Goal: Find specific page/section: Find specific page/section

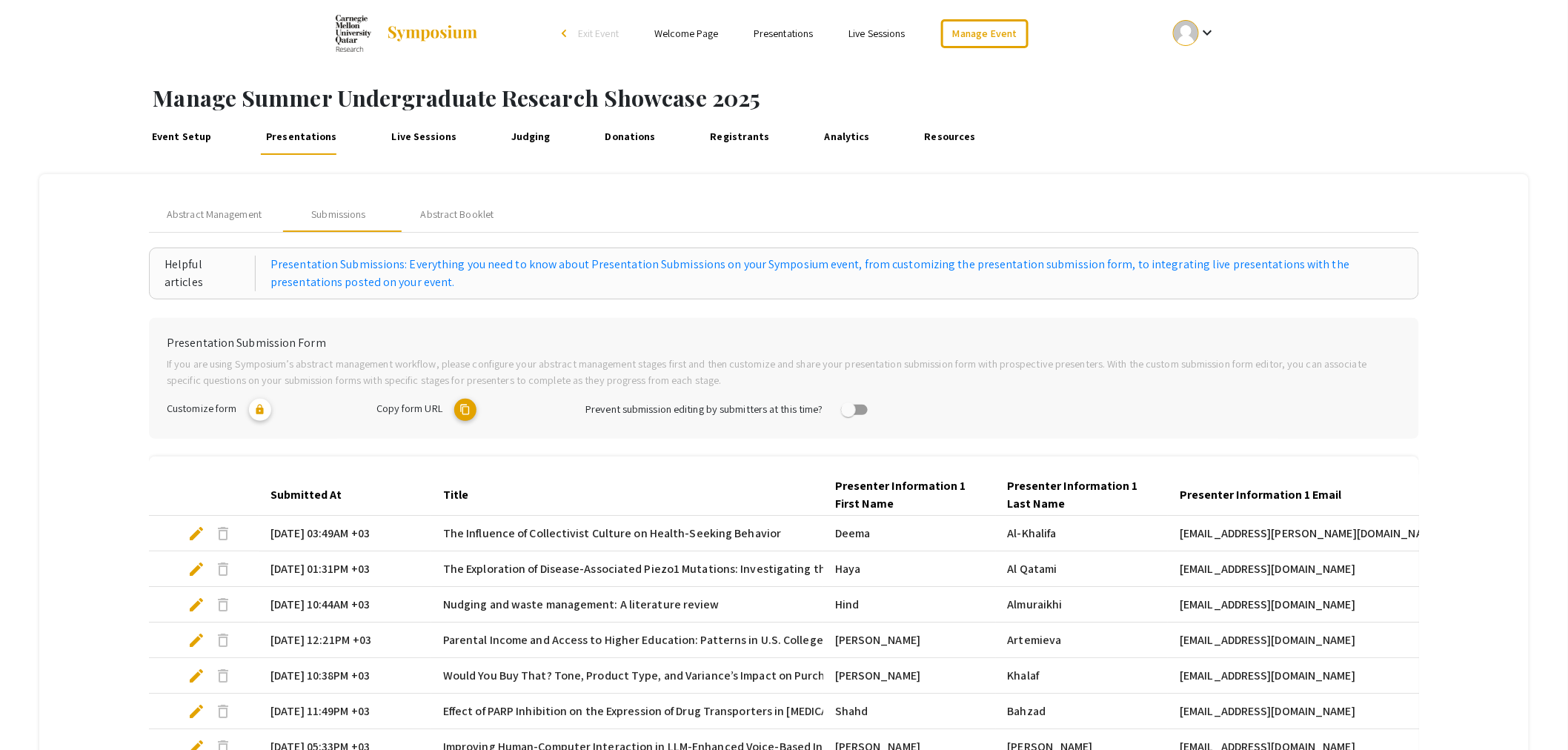
click at [749, 142] on link "Registrants" at bounding box center [740, 137] width 68 height 35
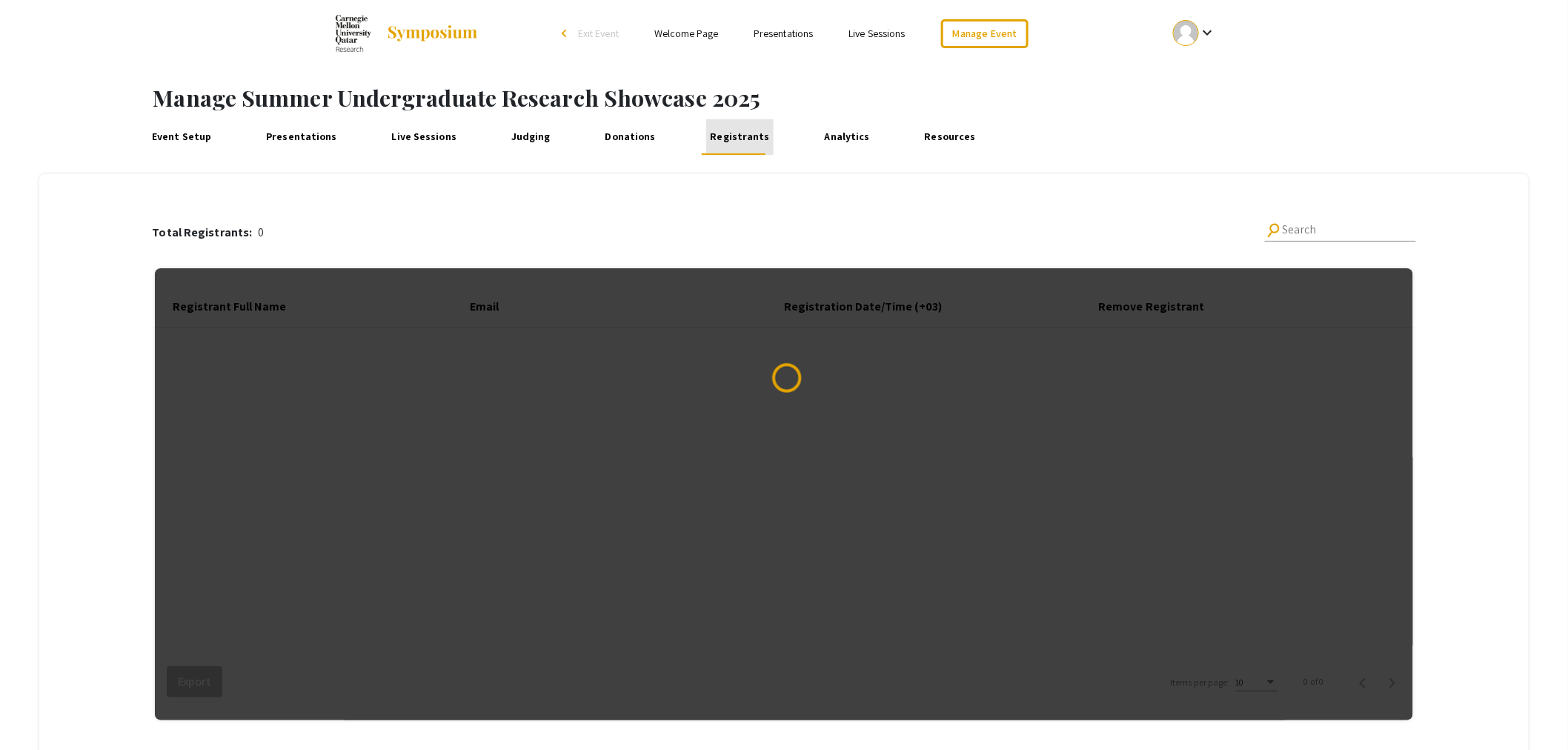
click at [747, 144] on link "Registrants" at bounding box center [740, 137] width 68 height 35
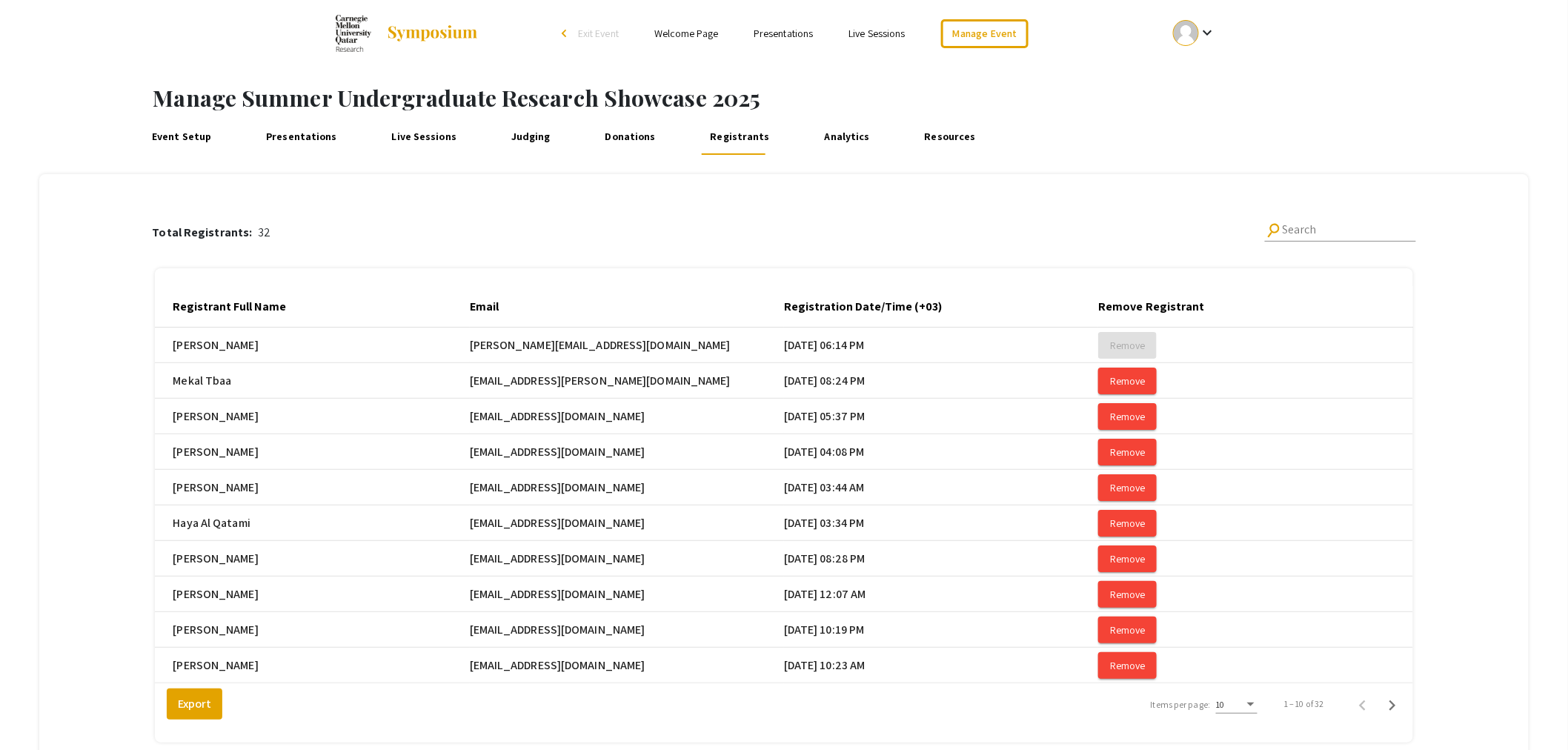
click at [307, 128] on link "Presentations" at bounding box center [302, 137] width 78 height 35
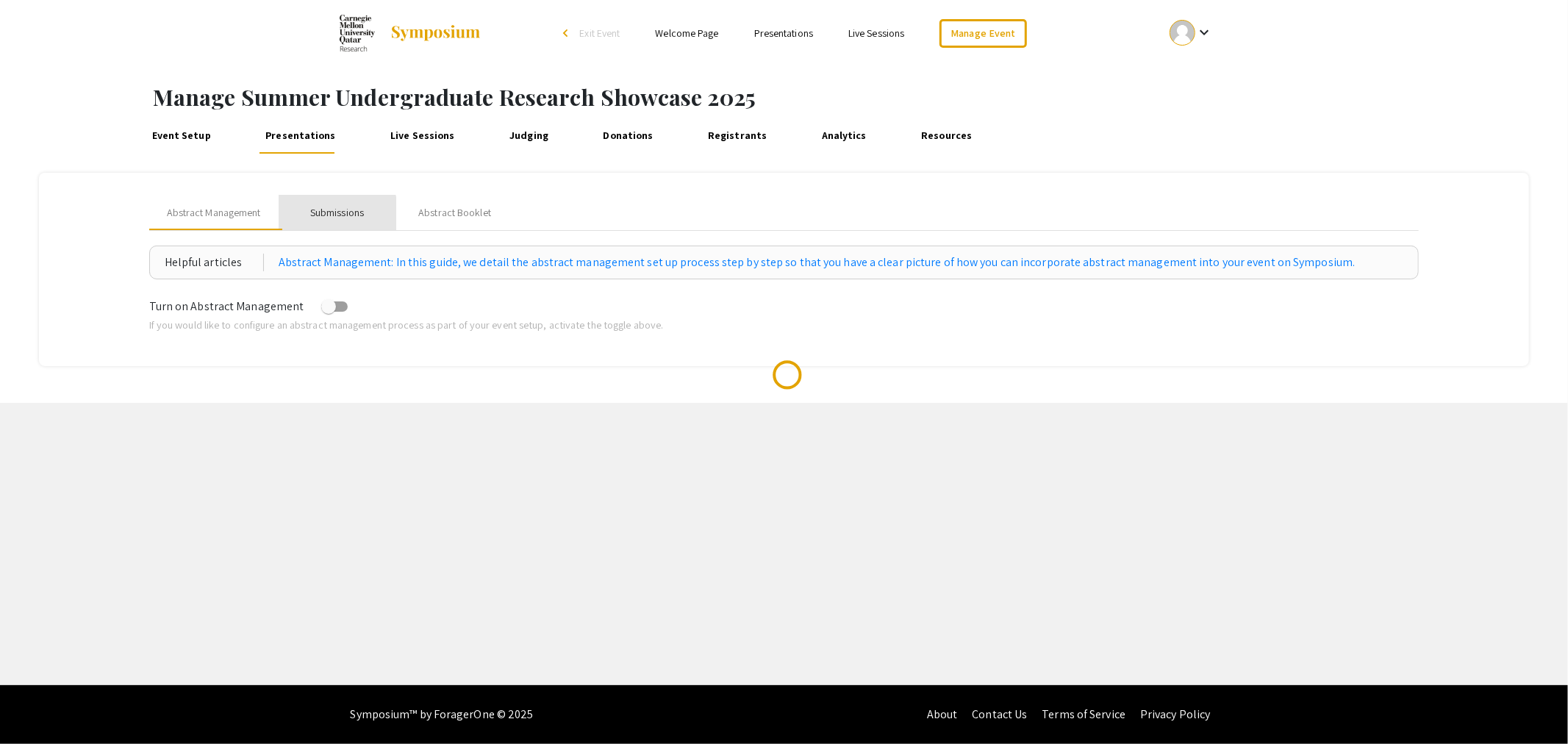
click at [332, 214] on div "Submissions" at bounding box center [337, 213] width 53 height 15
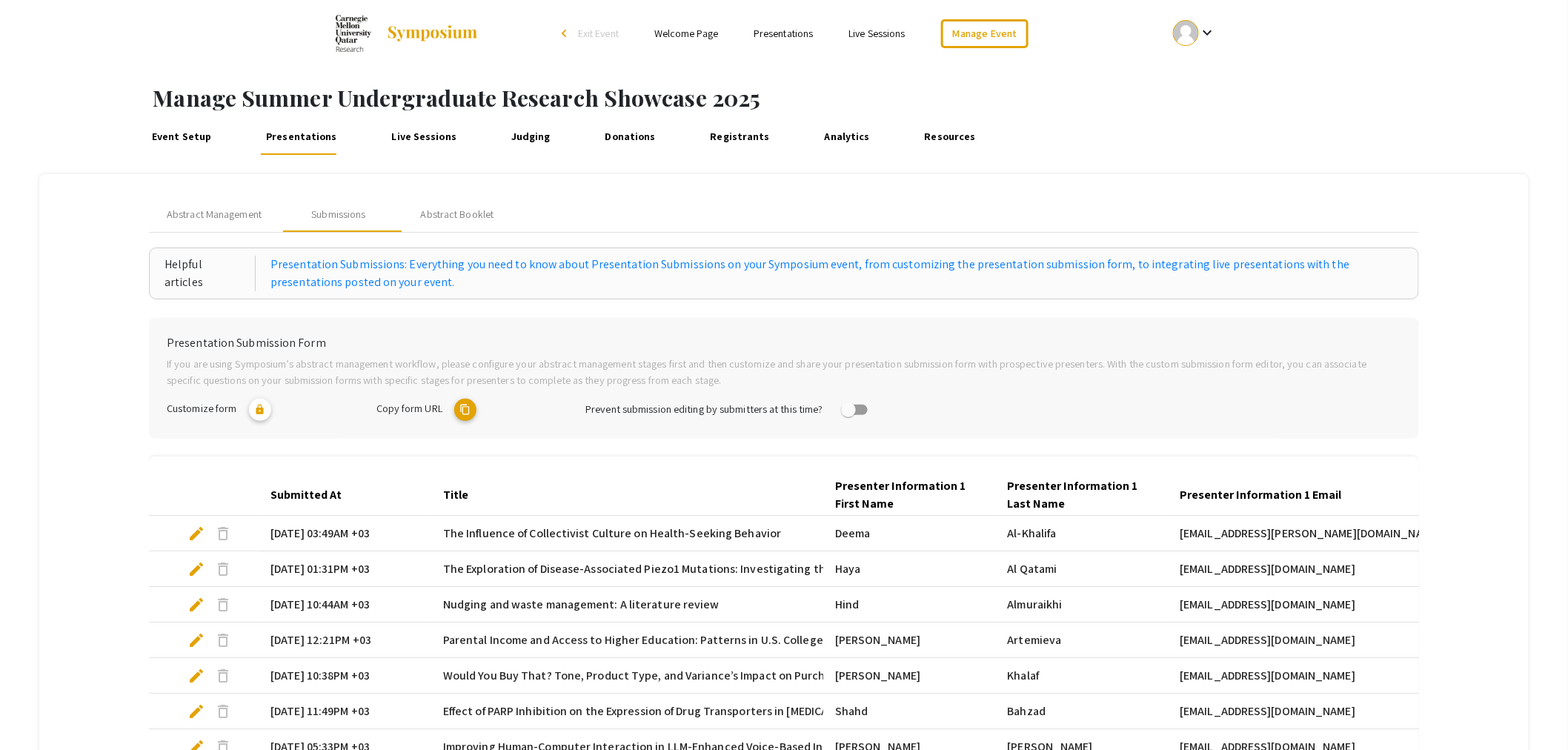
click at [746, 138] on link "Registrants" at bounding box center [740, 137] width 68 height 35
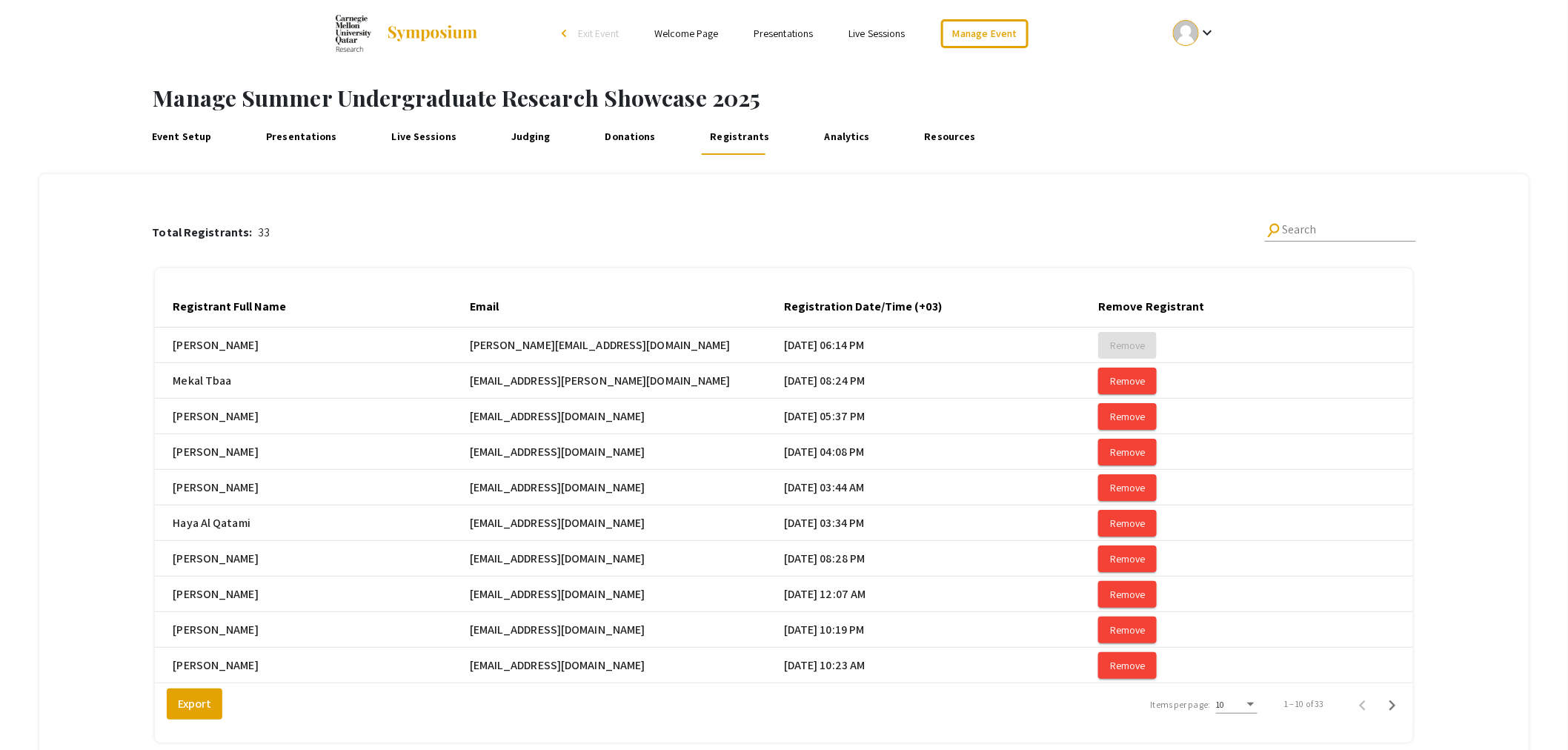
scroll to position [142, 0]
